Goal: Task Accomplishment & Management: Manage account settings

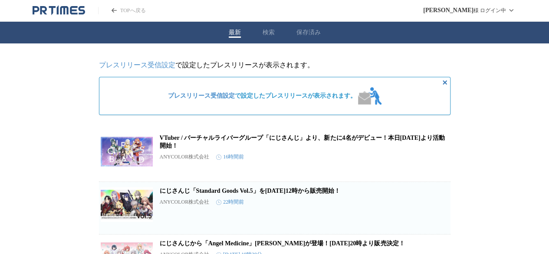
click at [51, 12] on icon "PR TIMESのトップページはこちら" at bounding box center [59, 10] width 53 height 10
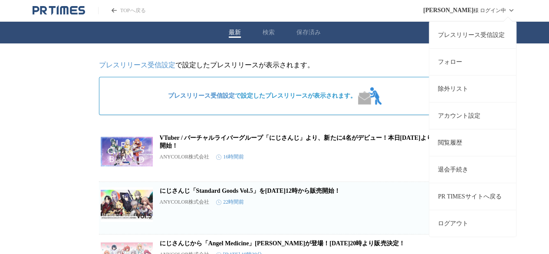
click at [480, 11] on div "[PERSON_NAME] ログイン中 プレスリリース受信設定 フォロー 除外リスト アカウント設定 閲覧履歴 退会手続き PR TIMESサイトへ戻る ログ…" at bounding box center [469, 10] width 93 height 21
click at [481, 120] on link "アカウント設定" at bounding box center [472, 115] width 87 height 27
click at [497, 10] on div "松村 知香 様 ログイン中 プレスリリース受信設定 フォロー 除外リスト アカウント設定 閲覧履歴 退会手続き PR TIMESサイトへ戻る ログアウト" at bounding box center [469, 10] width 93 height 21
click at [469, 113] on link "アカウント設定" at bounding box center [472, 115] width 87 height 27
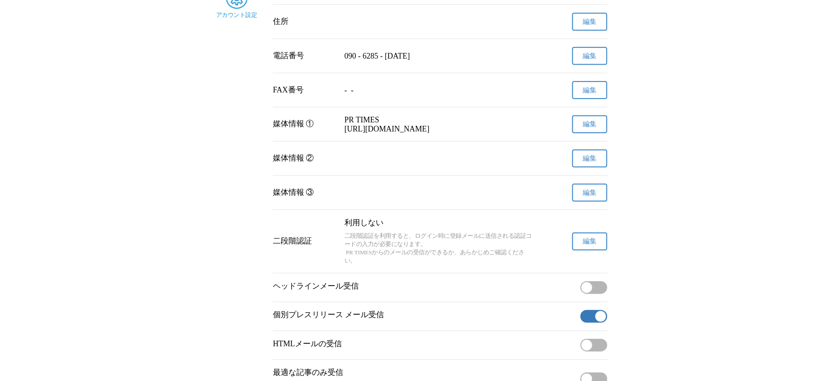
scroll to position [204, 0]
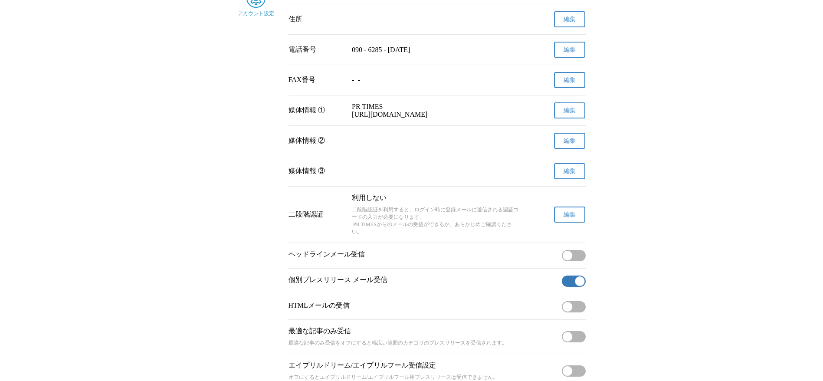
drag, startPoint x: 545, startPoint y: 0, endPoint x: 300, endPoint y: 290, distance: 379.4
click at [300, 253] on p "個別プレスリリース メール受信" at bounding box center [424, 280] width 270 height 9
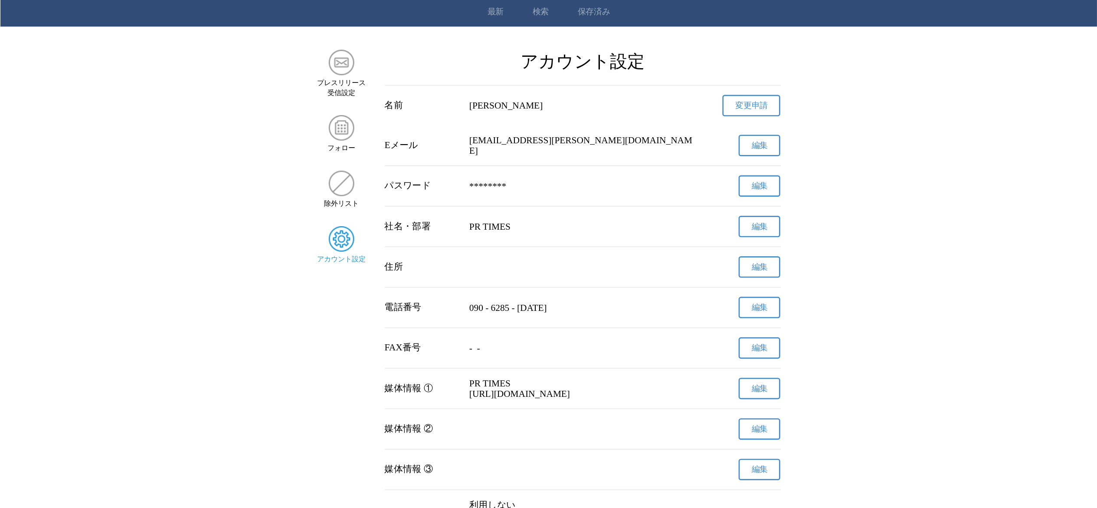
scroll to position [24, 0]
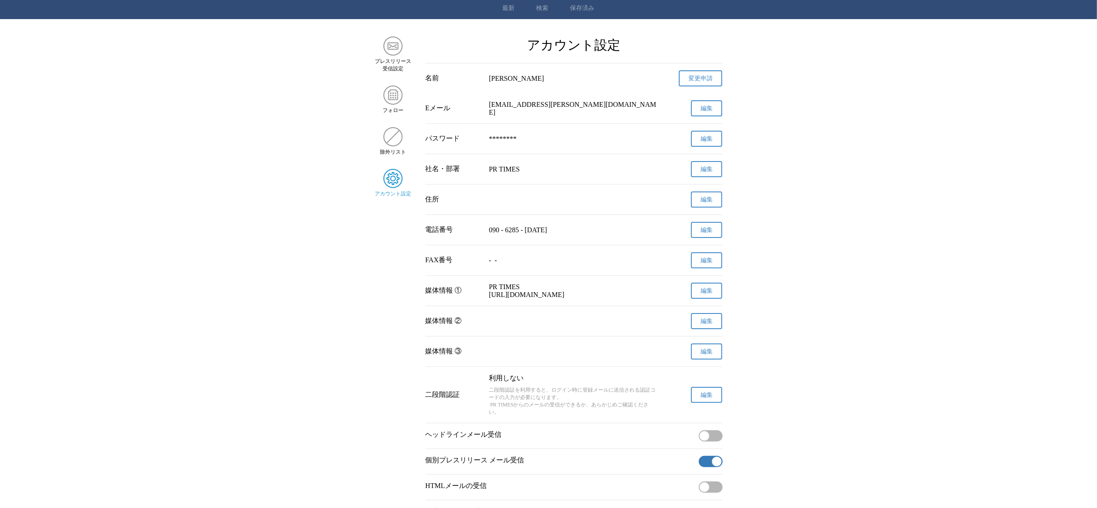
drag, startPoint x: 808, startPoint y: 0, endPoint x: 313, endPoint y: 233, distance: 547.2
click at [313, 233] on main "プレスリリース 受信設定 フォロー 除外リスト アカウント設定 アカウント設定 名前 松村　知香 変更申請 確認メールを送信しました メールの受信トレイをご確…" at bounding box center [548, 302] width 1097 height 532
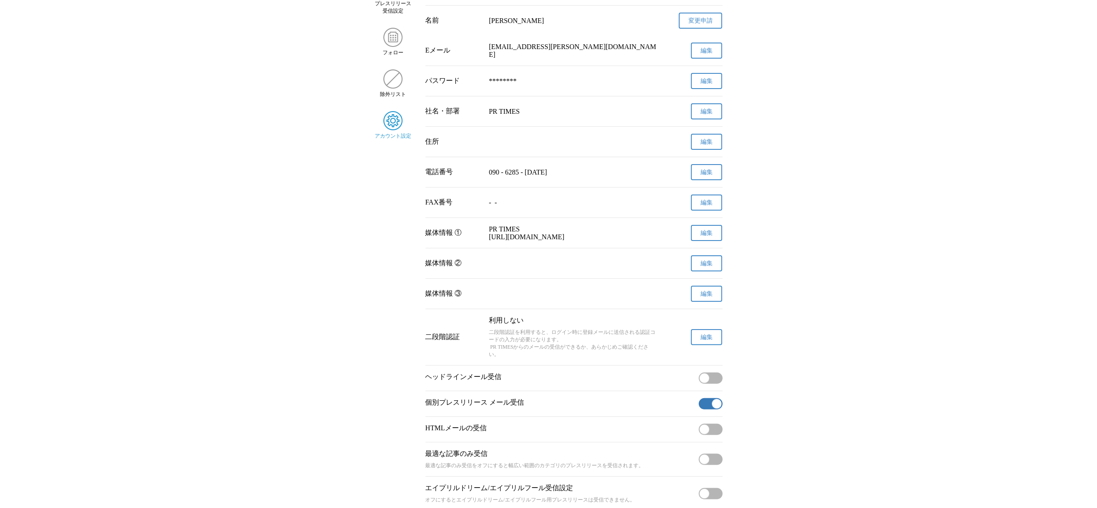
scroll to position [121, 0]
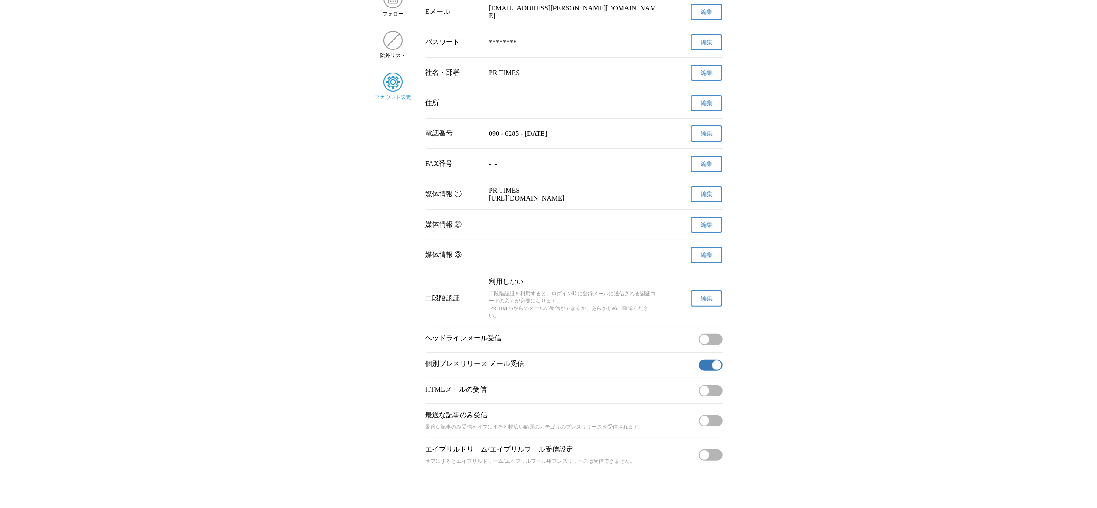
click at [548, 253] on span "編集" at bounding box center [707, 299] width 12 height 8
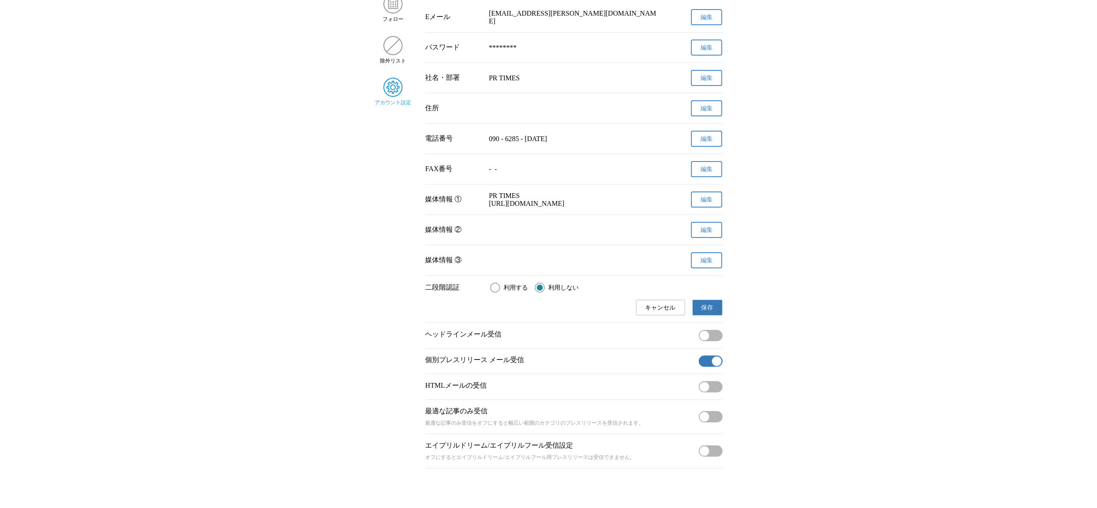
scroll to position [115, 0]
click at [496, 253] on input "利用する" at bounding box center [495, 288] width 10 height 10
radio input "true"
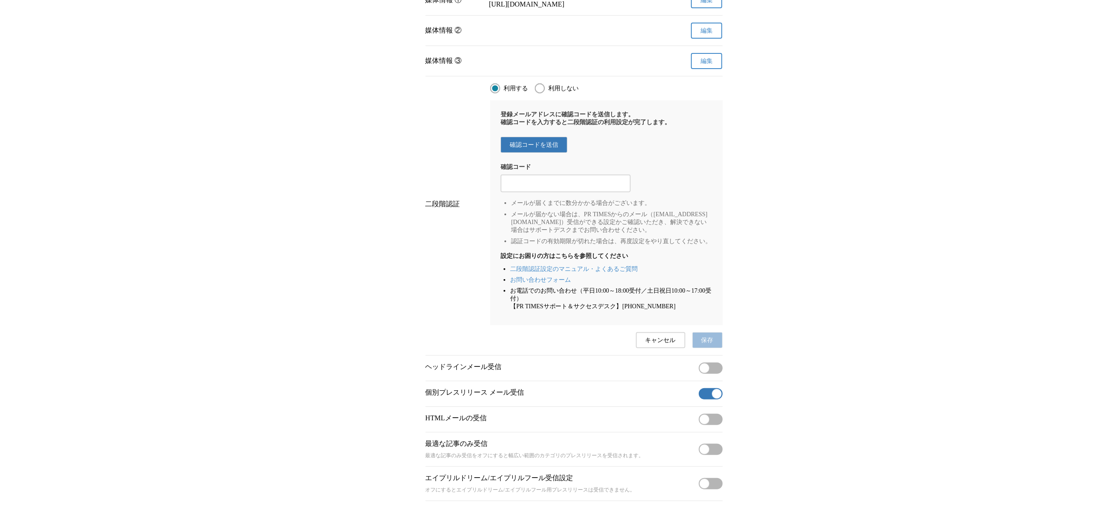
scroll to position [332, 0]
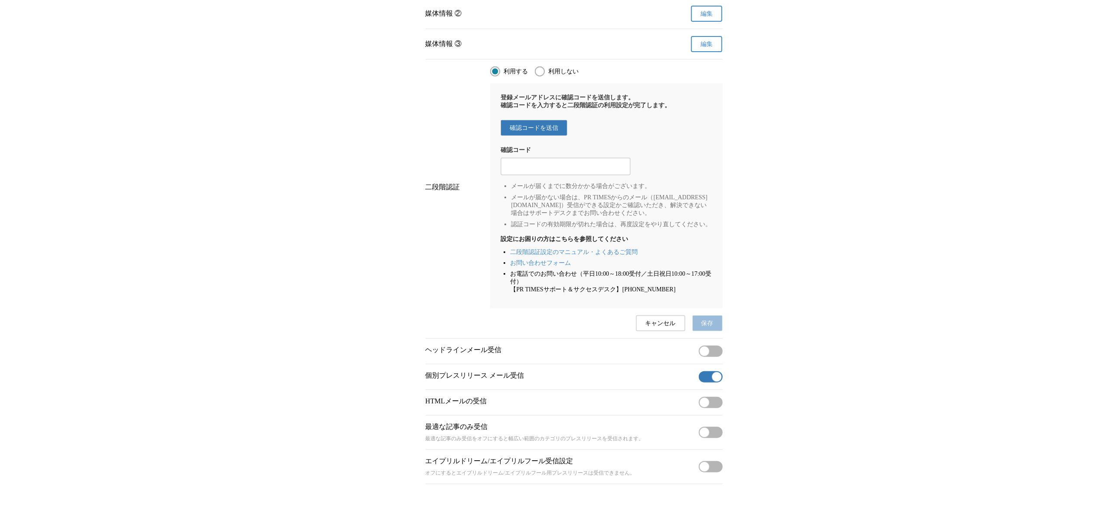
drag, startPoint x: 132, startPoint y: 162, endPoint x: 163, endPoint y: 169, distance: 31.6
click at [132, 164] on main "プレスリリース 受信設定 フォロー 除外リスト アカウント設定 アカウント設定 名前 松村　知香 変更申請 確認メールを送信しました メールの受信トレイをご確…" at bounding box center [548, 106] width 1097 height 755
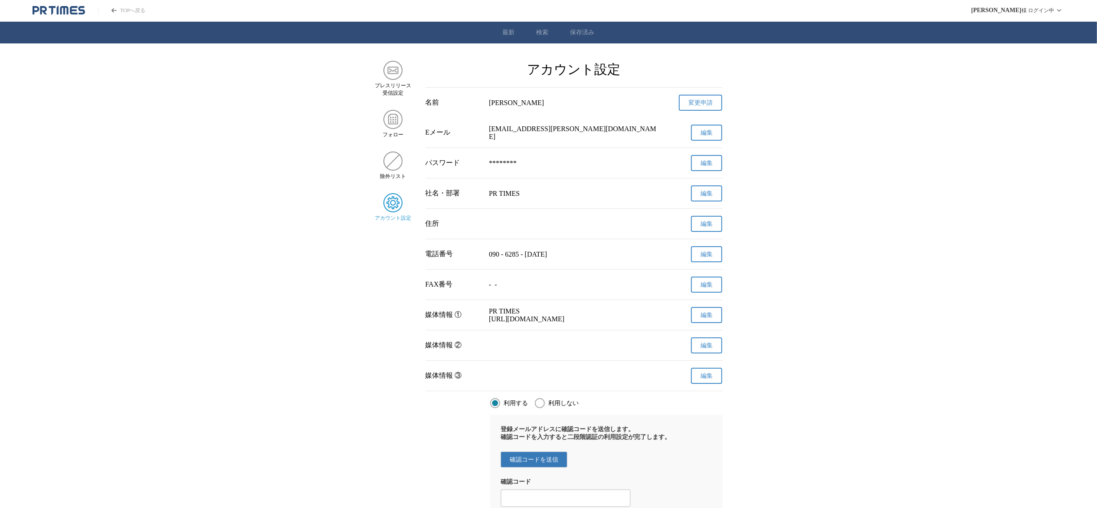
drag, startPoint x: 266, startPoint y: 225, endPoint x: 287, endPoint y: 220, distance: 21.3
click at [266, 225] on main "プレスリリース 受信設定 フォロー 除外リスト アカウント設定 アカウント設定 名前 松村　知香 変更申請 確認メールを送信しました メールの受信トレイをご確…" at bounding box center [548, 438] width 1097 height 755
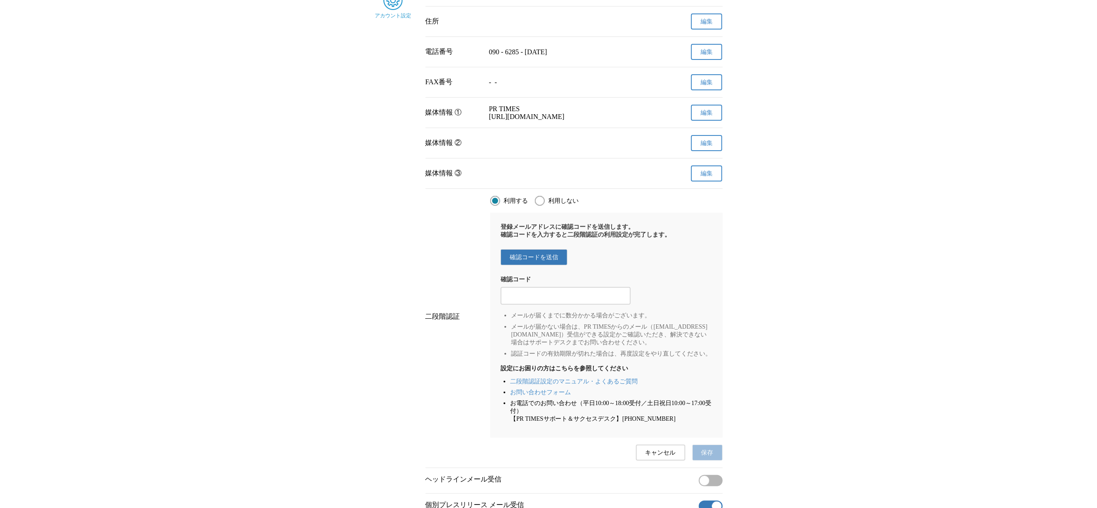
scroll to position [260, 0]
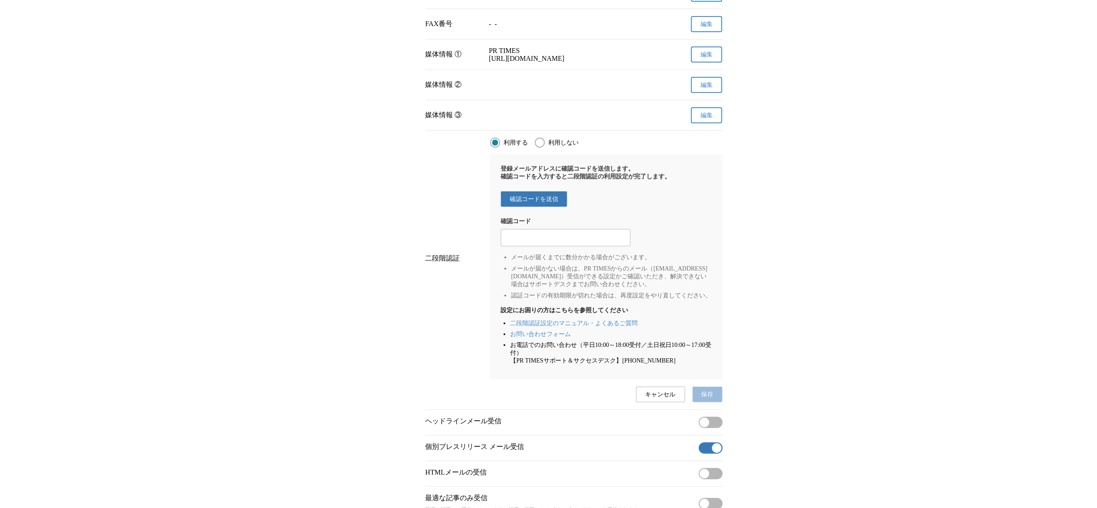
click at [540, 148] on input "利用しない" at bounding box center [540, 143] width 10 height 10
radio input "true"
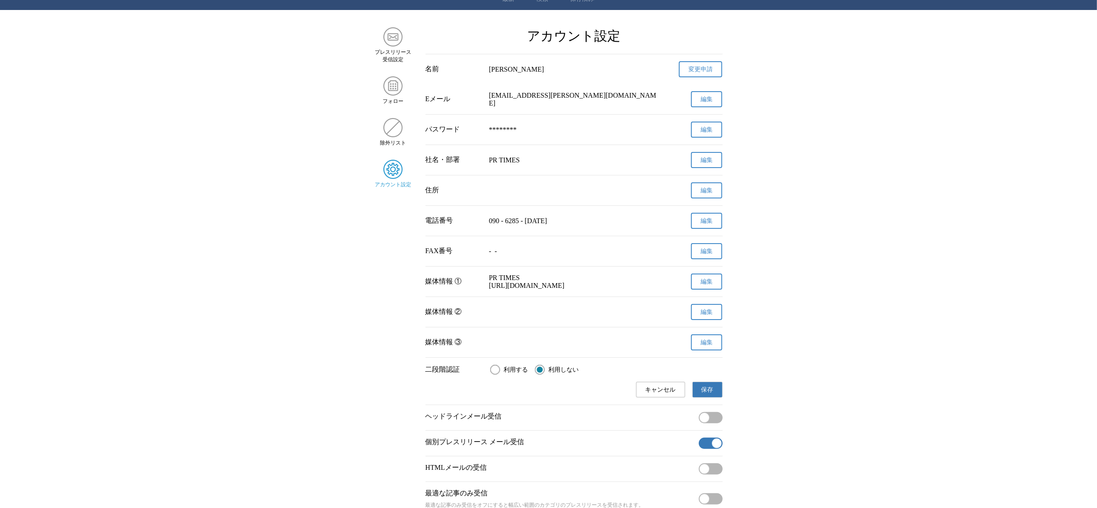
scroll to position [0, 0]
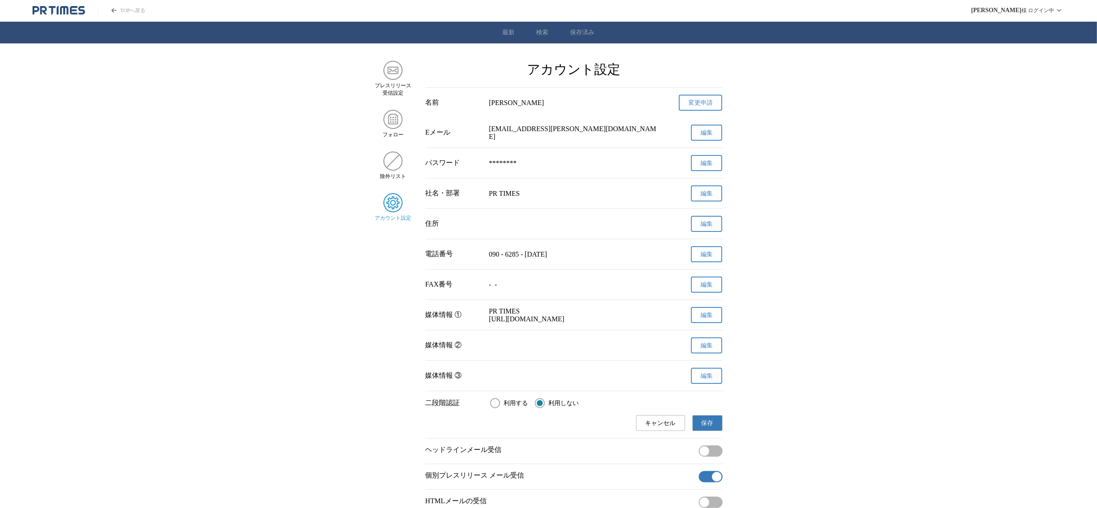
click at [548, 253] on span "キャンセル" at bounding box center [661, 423] width 30 height 8
click at [39, 245] on main "プレスリリース 受信設定 フォロー 除外リスト アカウント設定 アカウント設定 名前 松村　知香 変更申請 確認メールを送信しました メールの受信トレイをご確…" at bounding box center [548, 327] width 1097 height 532
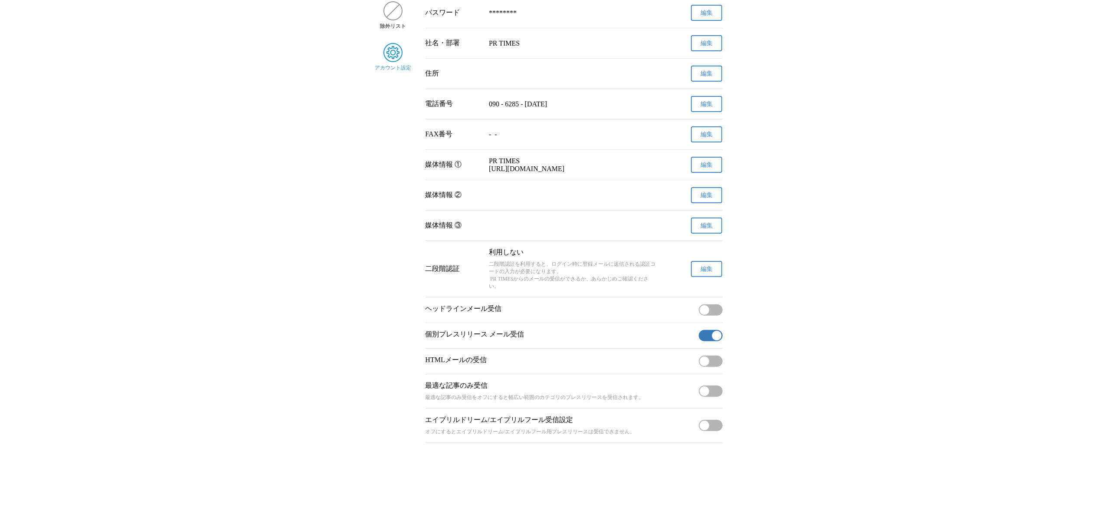
scroll to position [172, 0]
click at [548, 253] on button "編集" at bounding box center [706, 269] width 31 height 16
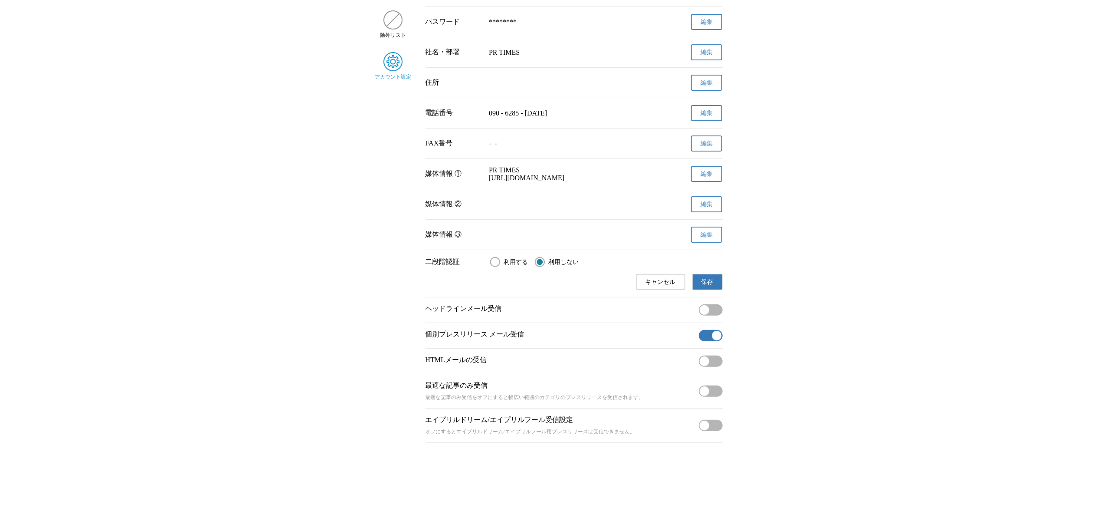
click at [493, 253] on input "利用する" at bounding box center [495, 262] width 10 height 10
radio input "true"
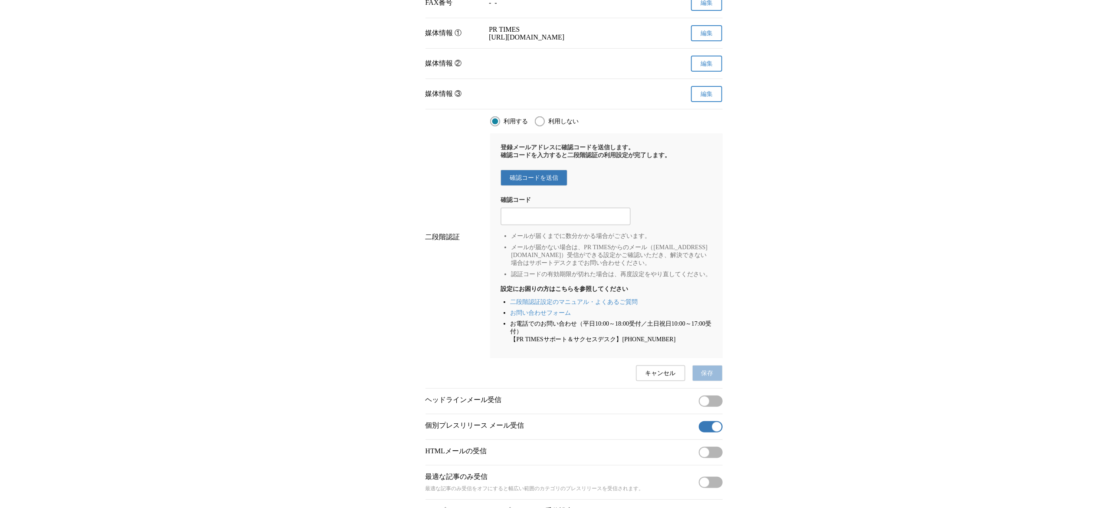
scroll to position [246, 0]
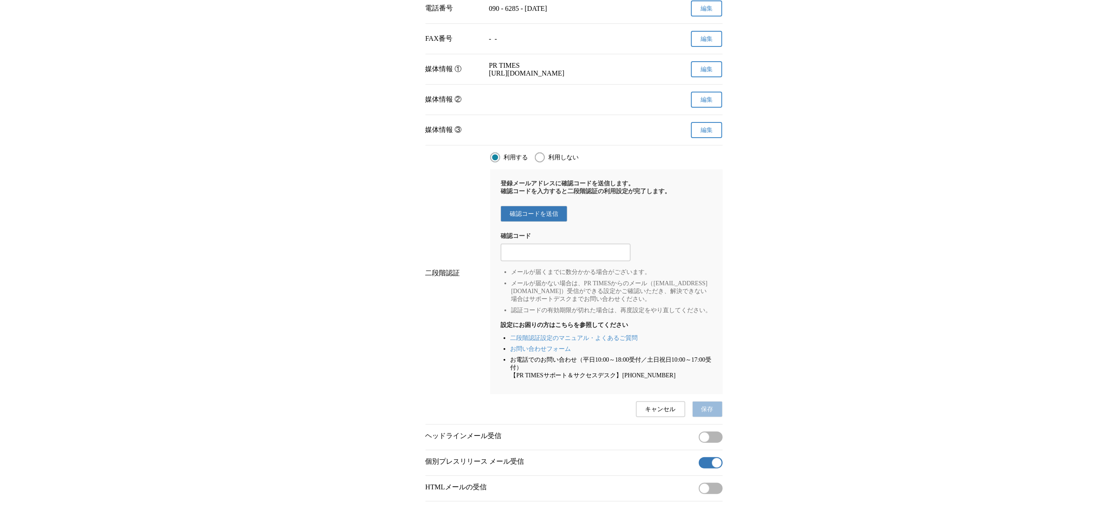
click at [547, 218] on span "確認コードを送信" at bounding box center [534, 214] width 49 height 8
click at [42, 85] on main "プレスリリース 受信設定 フォロー 除外リスト アカウント設定 アカウント設定 名前 松村　知香 変更申請 確認メールを送信しました メールの受信トレイをご確…" at bounding box center [548, 192] width 1097 height 755
drag, startPoint x: 532, startPoint y: 279, endPoint x: 533, endPoint y: 272, distance: 6.6
click at [533, 253] on div "登録メールアドレスに確認コードを送信します。 確認コードを入力すると二段階認証の利用設定が完了します。 確認コードを送信 確認コード メールが届くまでに数分か…" at bounding box center [606, 281] width 232 height 225
click at [534, 253] on input "2段階認証の確認コードを入力する" at bounding box center [565, 253] width 121 height 10
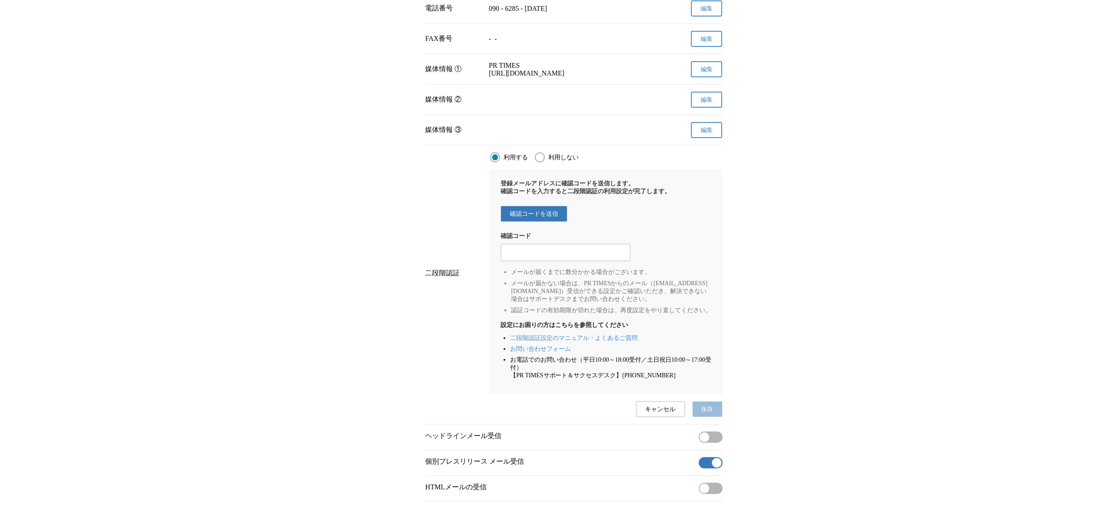
paste input "294901"
type input "294901"
click at [548, 253] on div "登録メールアドレスに確認コードを送信します。 確認コードを入力すると二段階認証の利用設定が完了します。 確認コードを送信 確認コード 294901 メールが届…" at bounding box center [606, 281] width 232 height 225
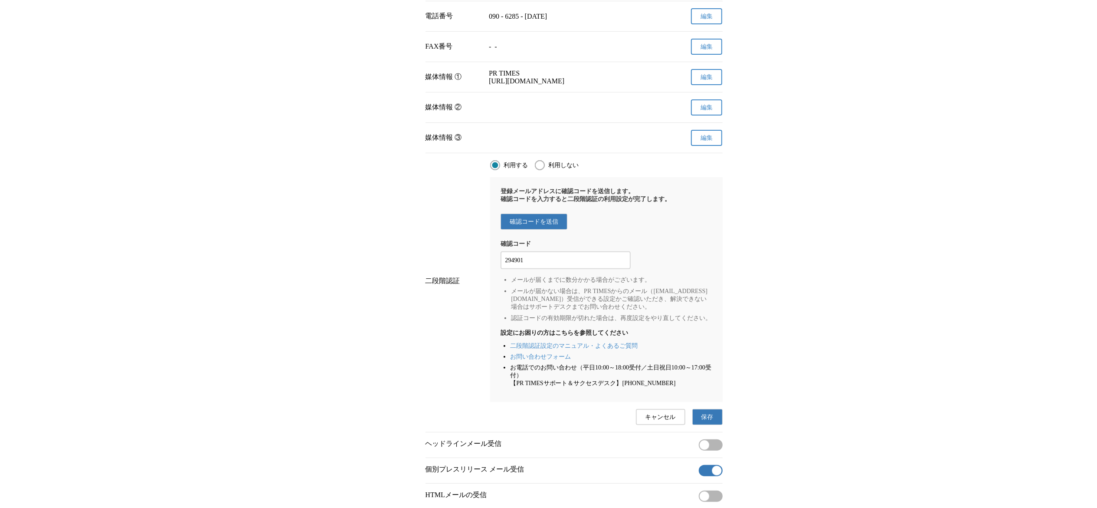
click at [548, 253] on span "保存" at bounding box center [708, 417] width 12 height 8
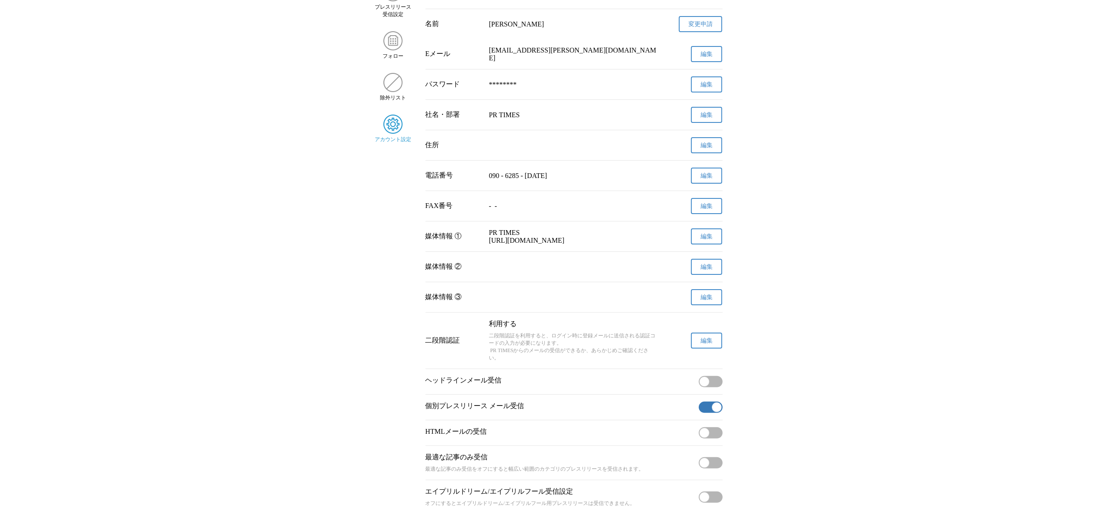
scroll to position [0, 0]
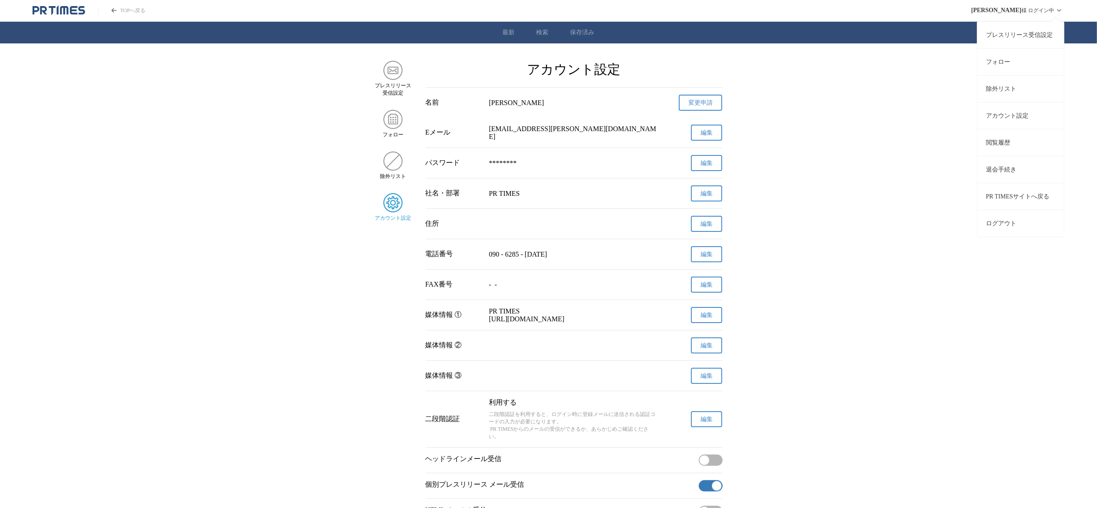
click at [548, 223] on button "ログアウト" at bounding box center [1021, 223] width 87 height 27
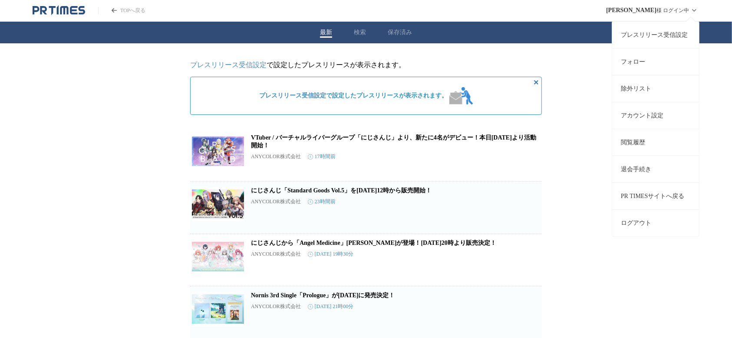
click at [691, 11] on icon at bounding box center [694, 10] width 10 height 10
click at [683, 9] on div "松村 知香 様 ログイン中 プレスリリース受信設定 フォロー 除外リスト アカウント設定 閲覧履歴 退会手続き PR TIMESサイトへ戻る ログアウト" at bounding box center [652, 10] width 93 height 21
click at [656, 115] on link "アカウント設定" at bounding box center [655, 115] width 87 height 27
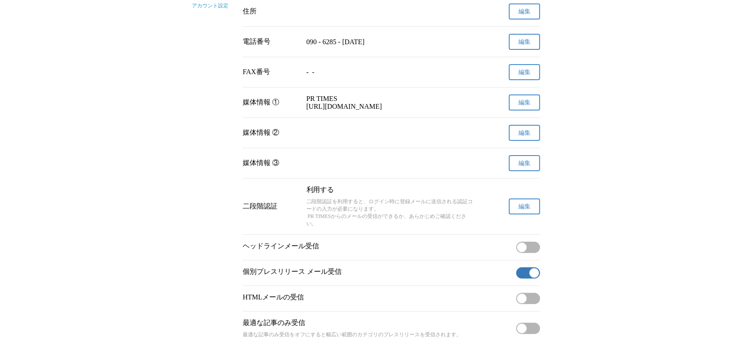
scroll to position [231, 0]
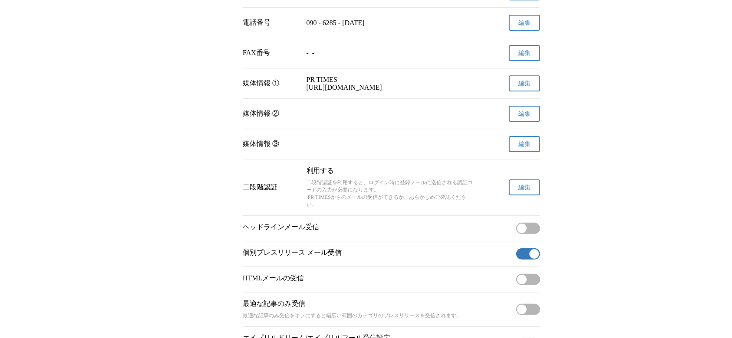
click at [518, 192] on span "編集" at bounding box center [524, 188] width 12 height 8
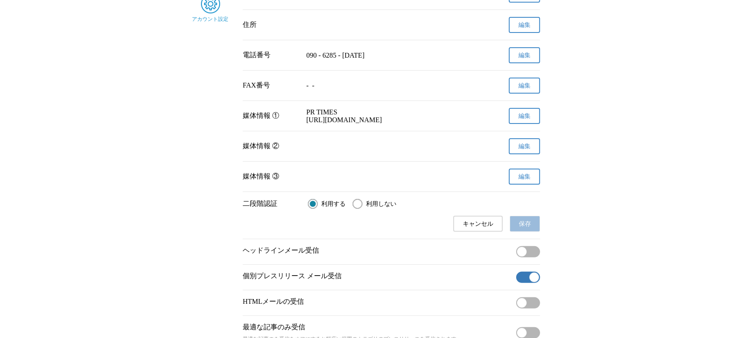
scroll to position [174, 0]
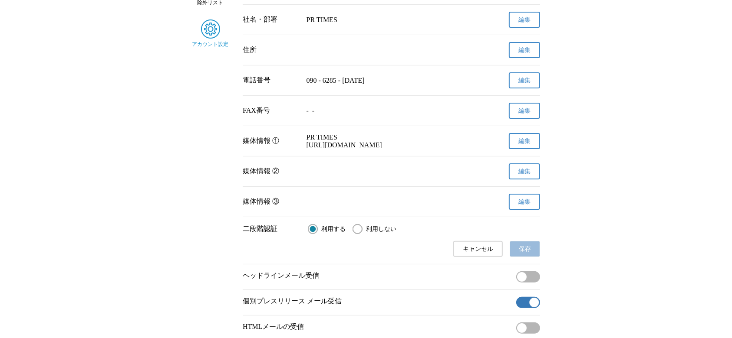
click at [470, 253] on span "キャンセル" at bounding box center [478, 250] width 30 height 8
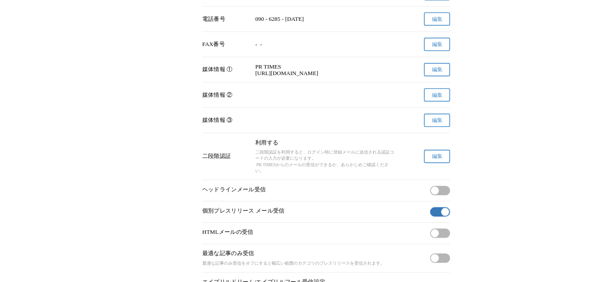
scroll to position [231, 0]
